Goal: Information Seeking & Learning: Learn about a topic

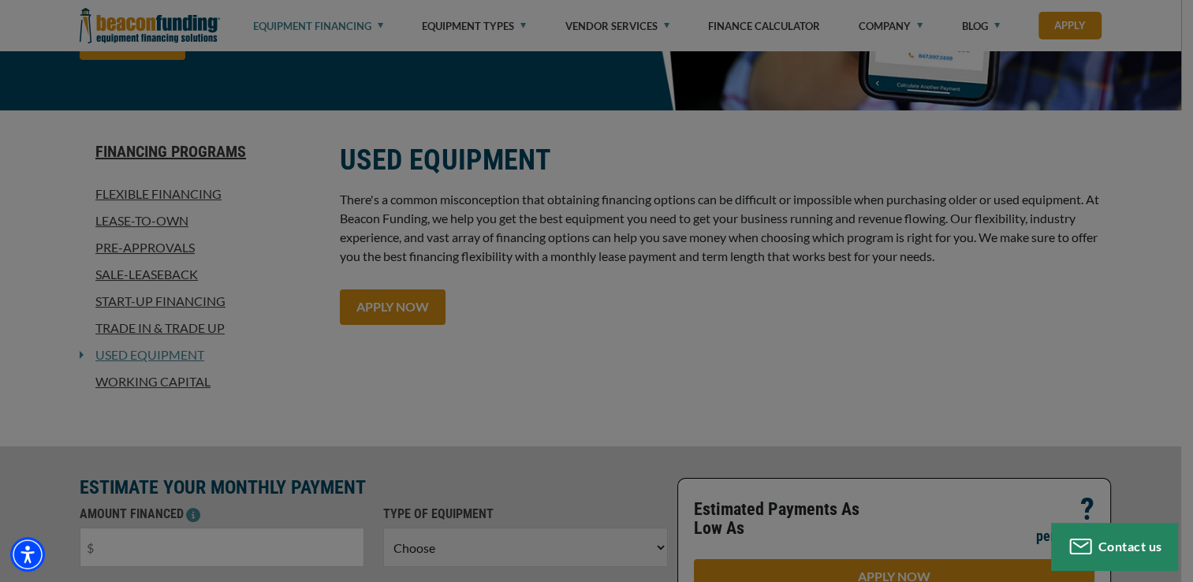
scroll to position [158, 0]
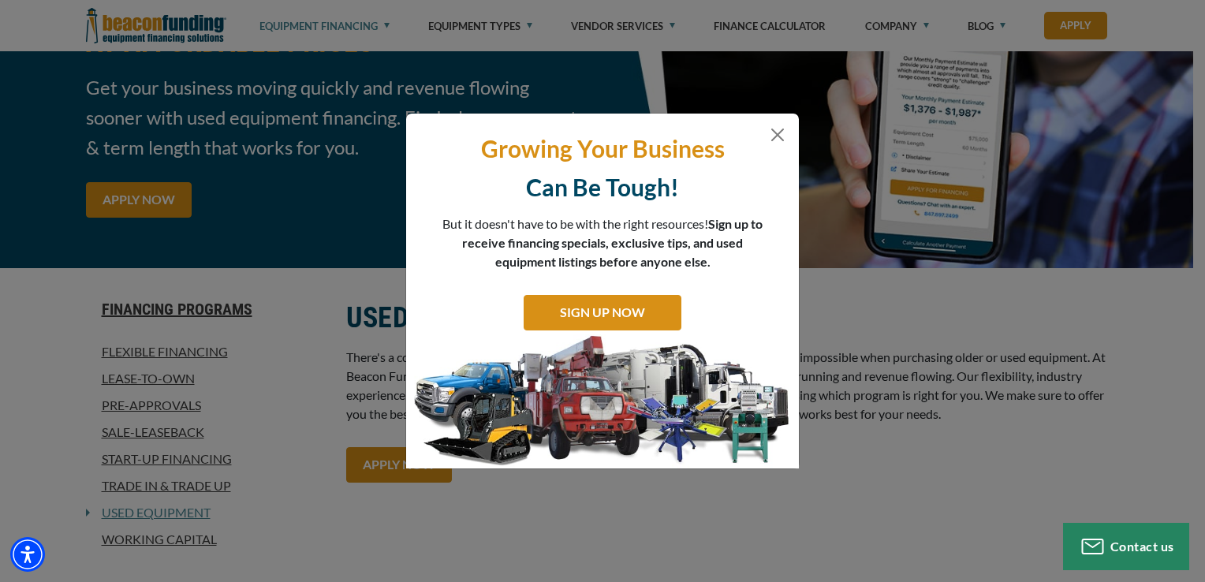
click at [510, 28] on div "Growing Your Business Can Be Tough! But it doesn't have to be with the right re…" at bounding box center [602, 291] width 1205 height 582
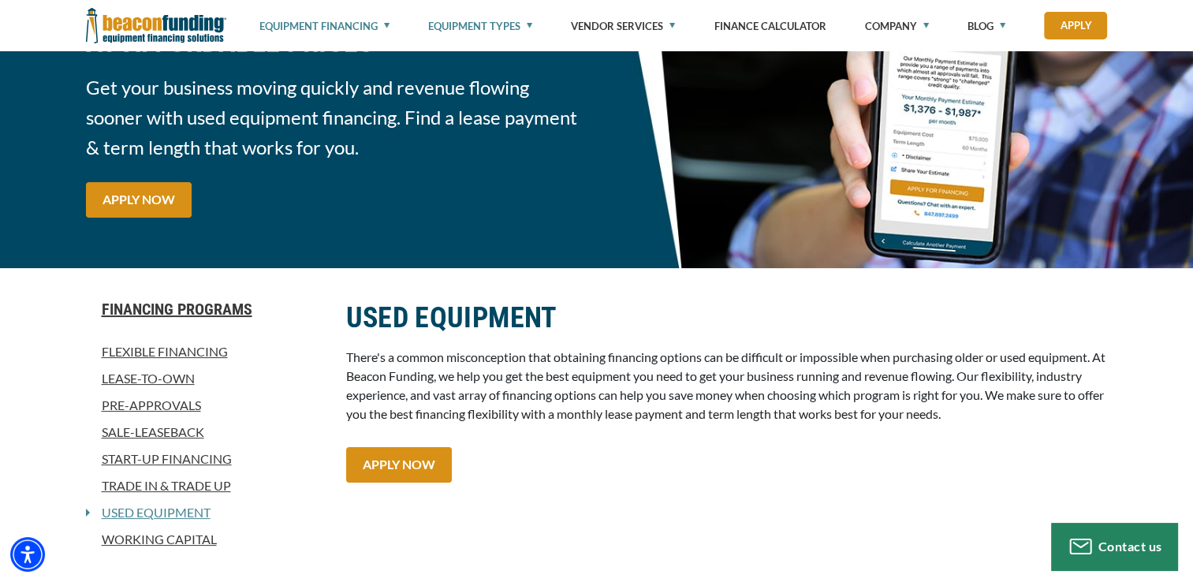
click at [531, 20] on link "Equipment Types" at bounding box center [480, 26] width 104 height 52
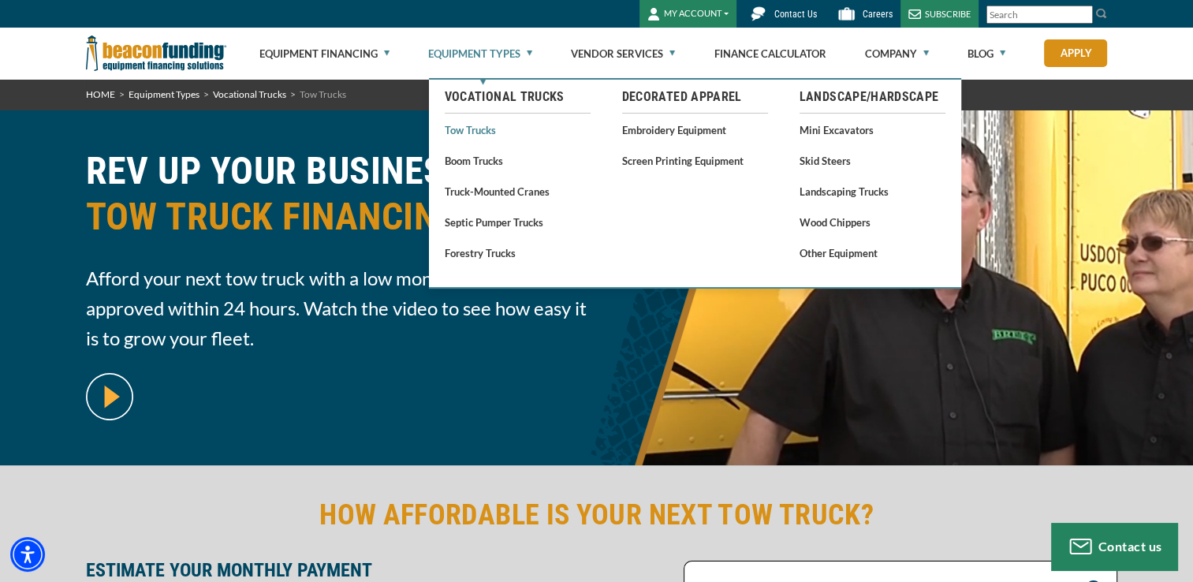
click at [479, 130] on link "Tow Trucks" at bounding box center [518, 130] width 146 height 20
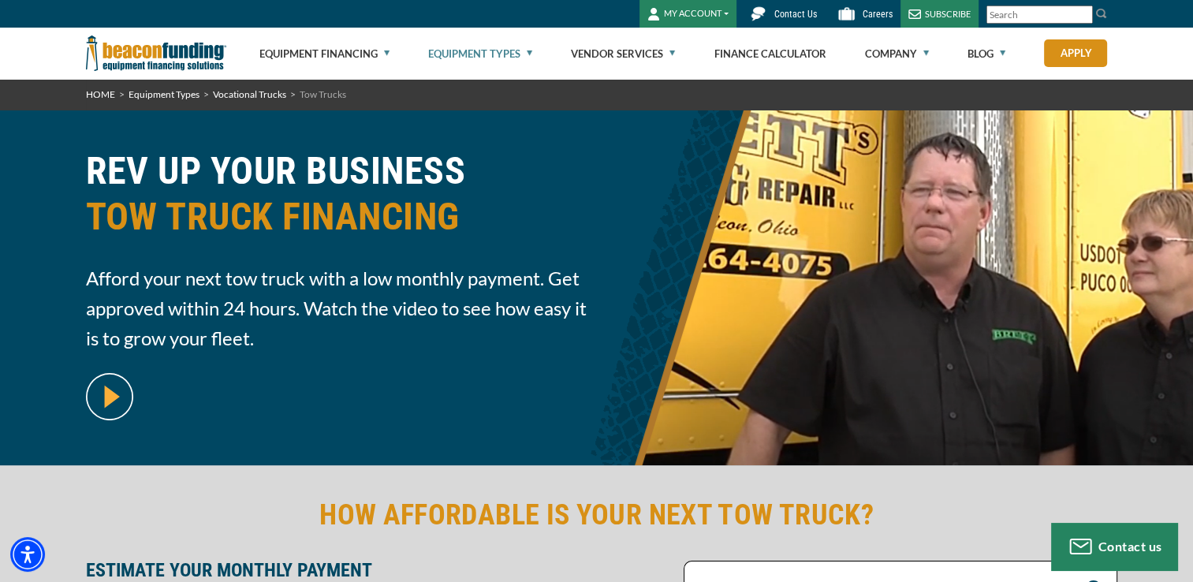
click at [105, 96] on link "HOME" at bounding box center [100, 94] width 29 height 12
